Goal: Task Accomplishment & Management: Use online tool/utility

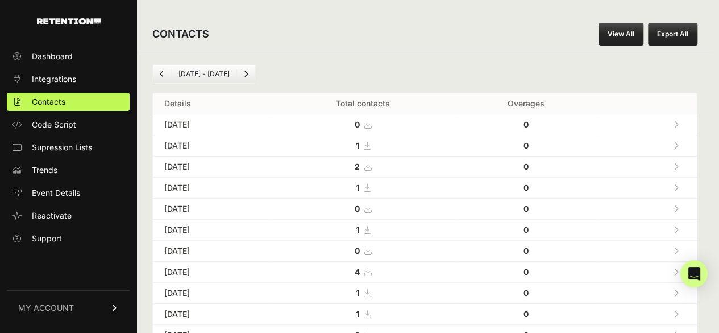
click at [366, 116] on td "0" at bounding box center [363, 124] width 184 height 21
click at [681, 138] on link at bounding box center [676, 145] width 19 height 23
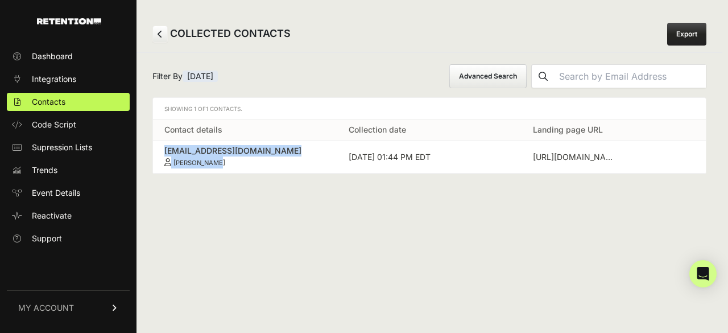
drag, startPoint x: 158, startPoint y: 146, endPoint x: 249, endPoint y: 156, distance: 91.5
click at [249, 156] on td "heslinlc@aol.com Heslin Carty" at bounding box center [245, 156] width 184 height 33
copy link "heslinlc@aol.com Heslin Carty"
click at [45, 99] on span "Contacts" at bounding box center [49, 101] width 34 height 11
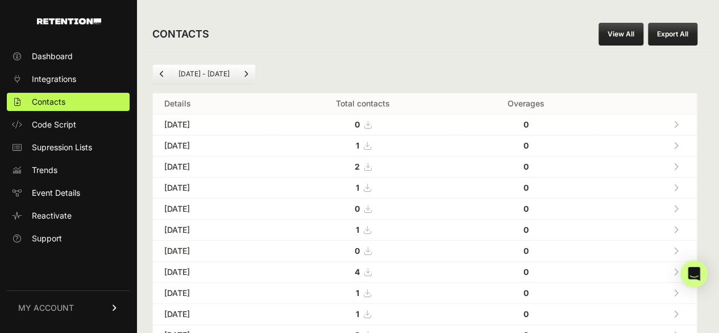
click at [679, 163] on icon at bounding box center [676, 167] width 5 height 8
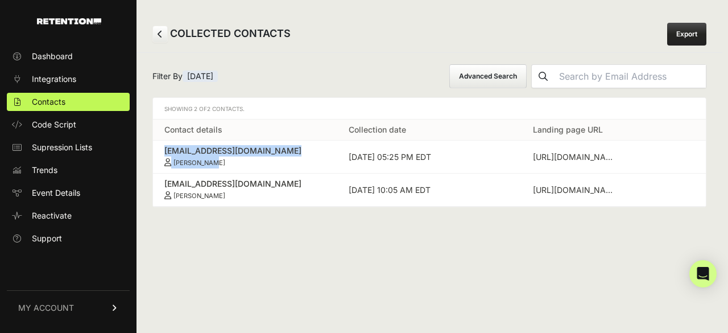
drag, startPoint x: 154, startPoint y: 145, endPoint x: 252, endPoint y: 160, distance: 99.5
click at [252, 160] on td "[EMAIL_ADDRESS][DOMAIN_NAME] [PERSON_NAME]" at bounding box center [245, 156] width 184 height 33
copy link "[EMAIL_ADDRESS][DOMAIN_NAME] [PERSON_NAME]"
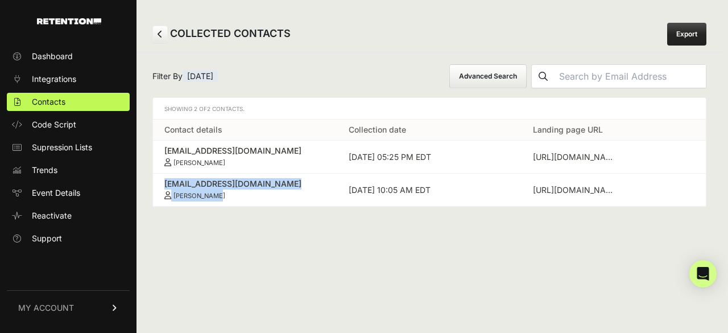
drag, startPoint x: 160, startPoint y: 179, endPoint x: 246, endPoint y: 199, distance: 87.6
click at [246, 199] on td "[EMAIL_ADDRESS][DOMAIN_NAME] [PERSON_NAME]" at bounding box center [245, 189] width 184 height 33
copy link "[EMAIL_ADDRESS][DOMAIN_NAME] [PERSON_NAME]"
click at [86, 104] on link "Contacts" at bounding box center [68, 102] width 123 height 18
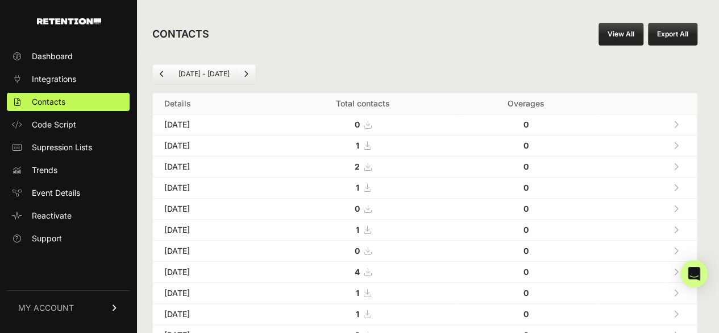
click at [686, 183] on link at bounding box center [676, 187] width 19 height 23
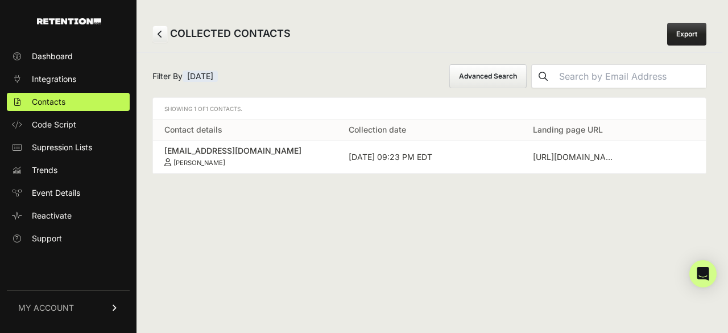
drag, startPoint x: 159, startPoint y: 147, endPoint x: 272, endPoint y: 169, distance: 114.7
click at [272, 169] on td "deedee4415@yahoo.com Dietria McKenzie" at bounding box center [245, 156] width 184 height 33
copy link "deedee4415@yahoo.com Dietria McKenzie"
click at [49, 98] on span "Contacts" at bounding box center [49, 101] width 34 height 11
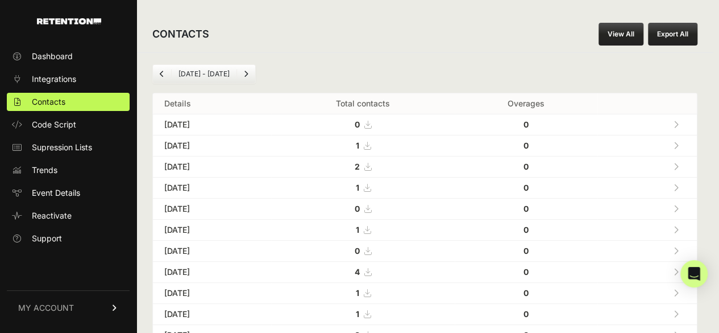
click at [685, 227] on link at bounding box center [676, 229] width 19 height 23
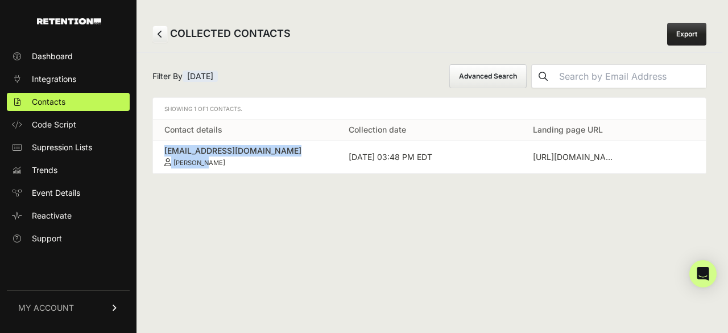
drag, startPoint x: 161, startPoint y: 151, endPoint x: 230, endPoint y: 167, distance: 70.1
click at [230, 167] on td "[EMAIL_ADDRESS][DOMAIN_NAME] [PERSON_NAME]" at bounding box center [245, 156] width 184 height 33
copy link "erinozsu@yahoo.com Erin Ozsu"
click at [58, 98] on span "Contacts" at bounding box center [49, 101] width 34 height 11
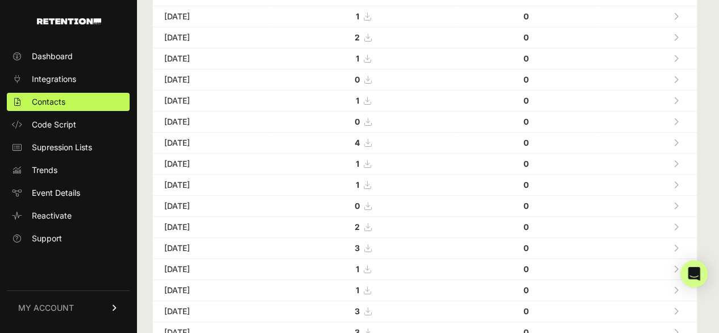
scroll to position [171, 0]
click at [679, 97] on icon at bounding box center [676, 101] width 5 height 8
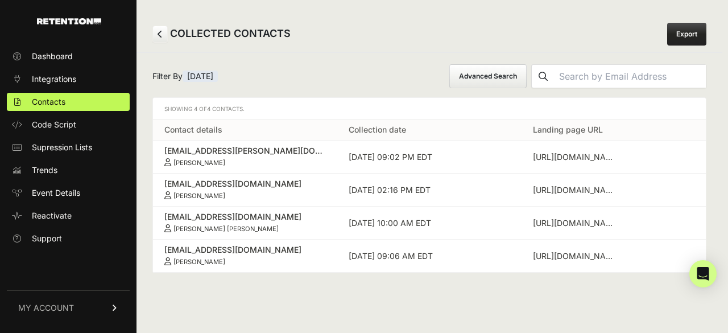
drag, startPoint x: 160, startPoint y: 146, endPoint x: 259, endPoint y: 159, distance: 100.3
click at [259, 159] on td "[EMAIL_ADDRESS][PERSON_NAME][DOMAIN_NAME] [PERSON_NAME]" at bounding box center [245, 156] width 184 height 33
copy link "[EMAIL_ADDRESS][PERSON_NAME][DOMAIN_NAME] [PERSON_NAME]"
drag, startPoint x: 158, startPoint y: 212, endPoint x: 265, endPoint y: 221, distance: 107.3
click at [265, 221] on td "[EMAIL_ADDRESS][DOMAIN_NAME] [PERSON_NAME] [PERSON_NAME]" at bounding box center [245, 222] width 184 height 33
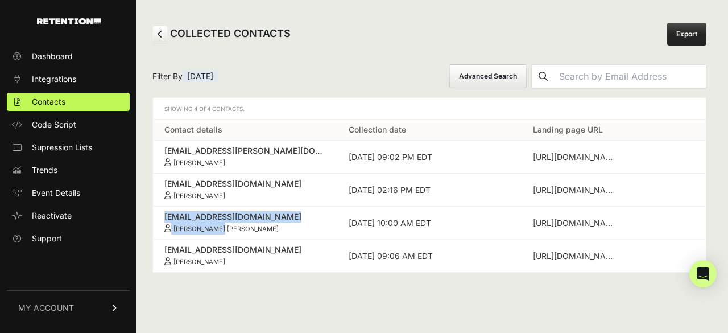
copy link "[EMAIL_ADDRESS][DOMAIN_NAME] [PERSON_NAME] [PERSON_NAME]"
click at [63, 101] on span "Contacts" at bounding box center [49, 101] width 34 height 11
